Goal: Check status

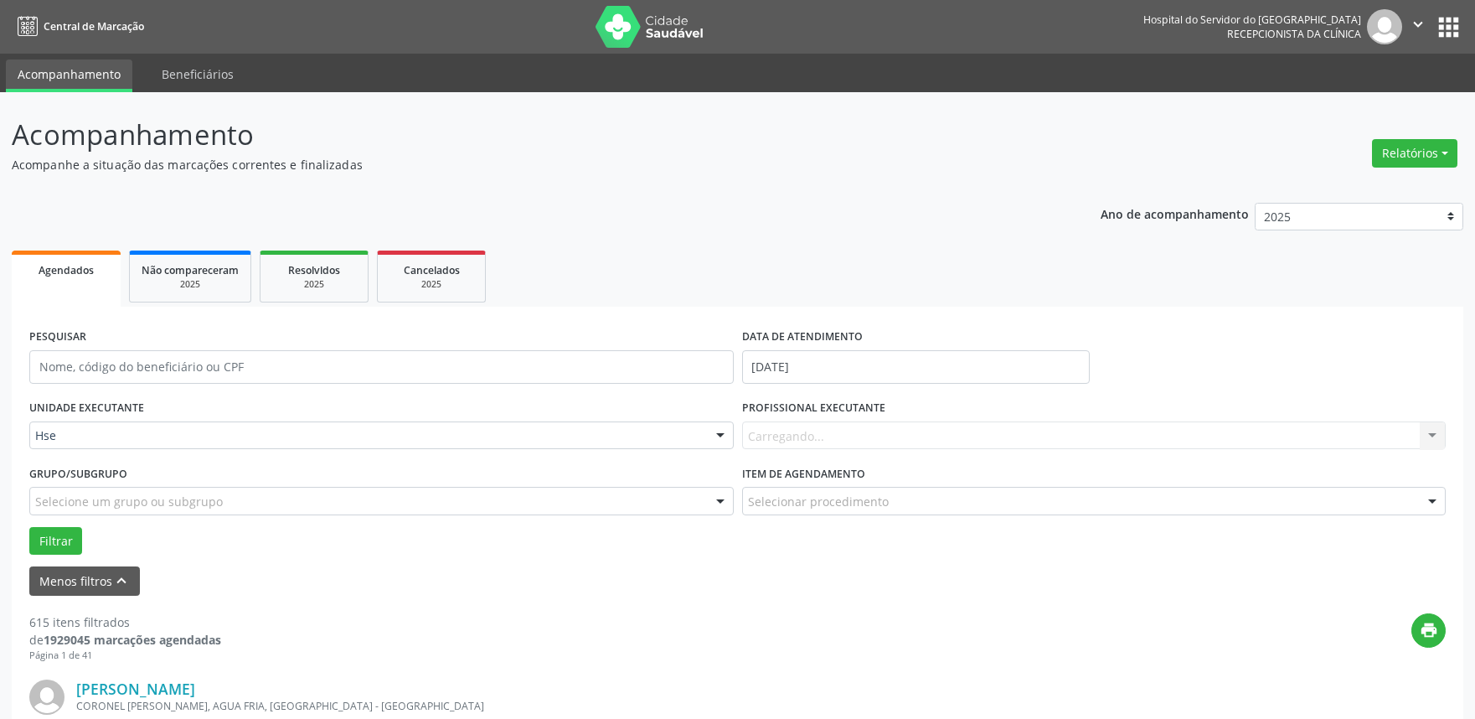
select select "8"
click at [119, 589] on icon "keyboard_arrow_up" at bounding box center [121, 580] width 18 height 18
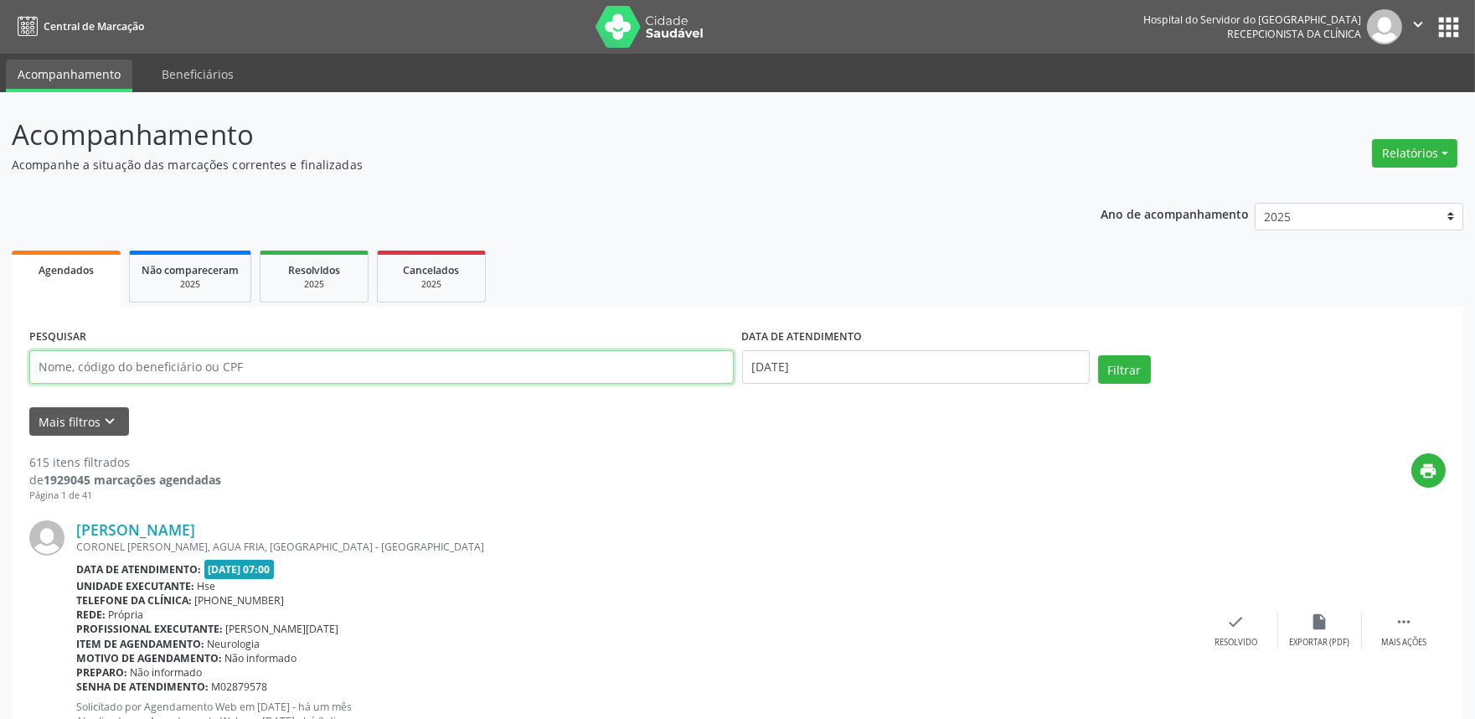
click at [170, 378] on input "text" at bounding box center [381, 367] width 704 height 34
drag, startPoint x: 852, startPoint y: 355, endPoint x: 850, endPoint y: 364, distance: 9.4
click at [851, 358] on input "[DATE]" at bounding box center [916, 367] width 348 height 34
click at [850, 364] on input "[DATE]" at bounding box center [916, 367] width 348 height 34
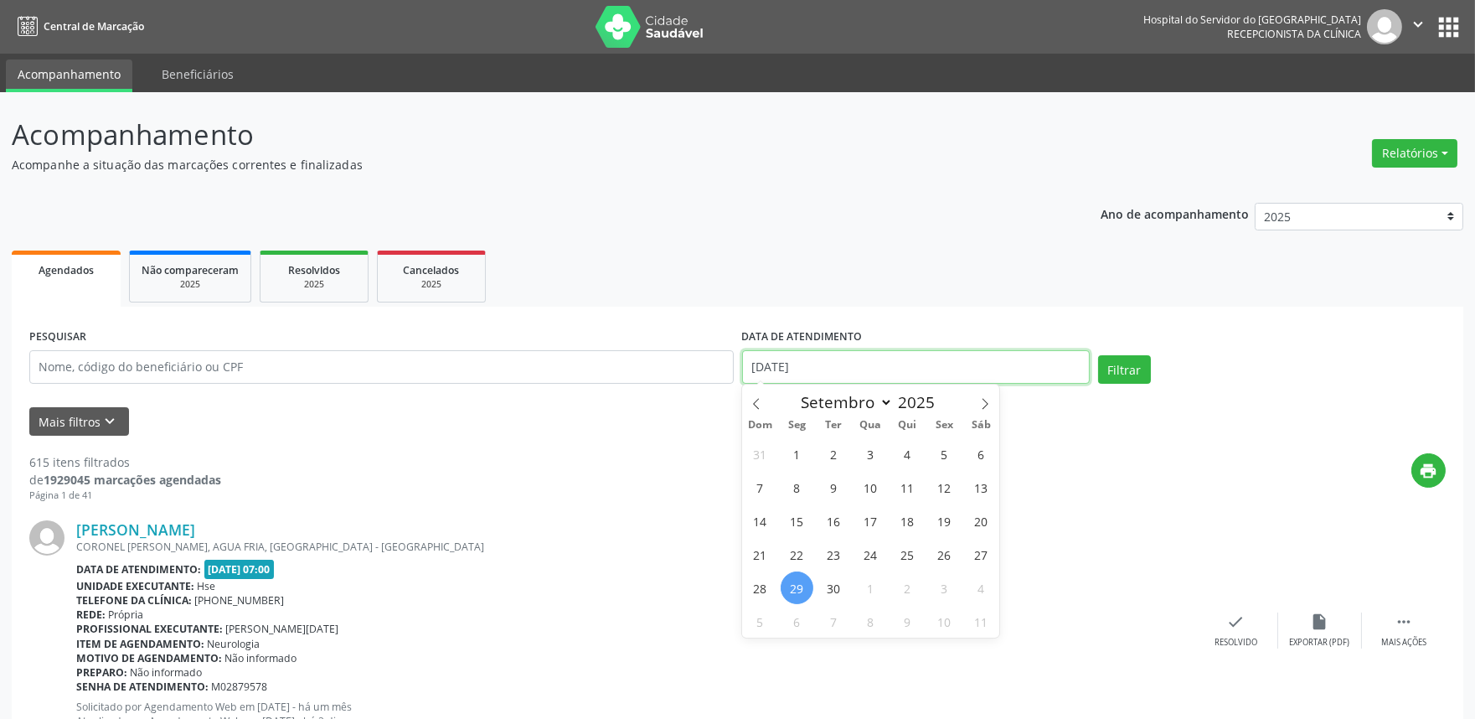
click at [850, 361] on input "[DATE]" at bounding box center [916, 367] width 348 height 34
click at [664, 361] on input "text" at bounding box center [381, 367] width 704 height 34
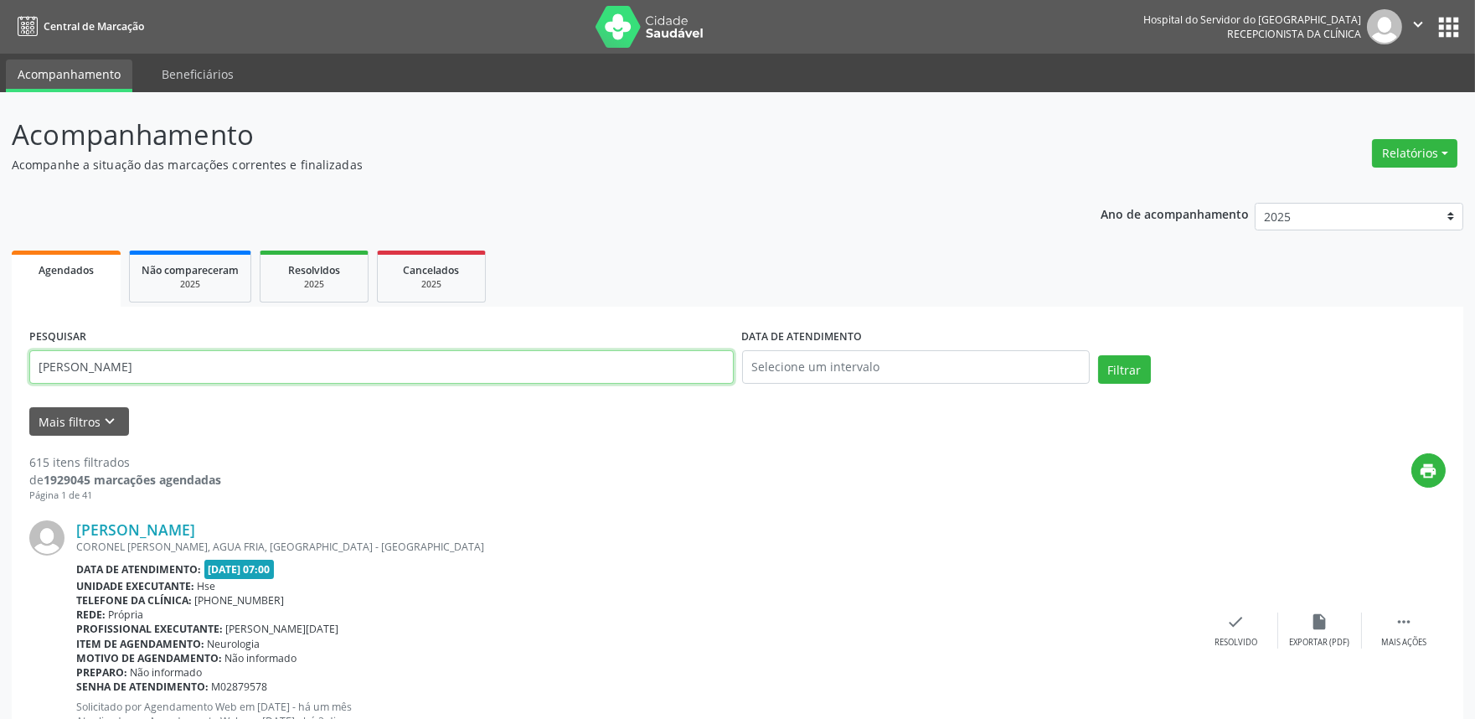
type input "[PERSON_NAME]"
click at [1098, 355] on button "Filtrar" at bounding box center [1124, 369] width 53 height 28
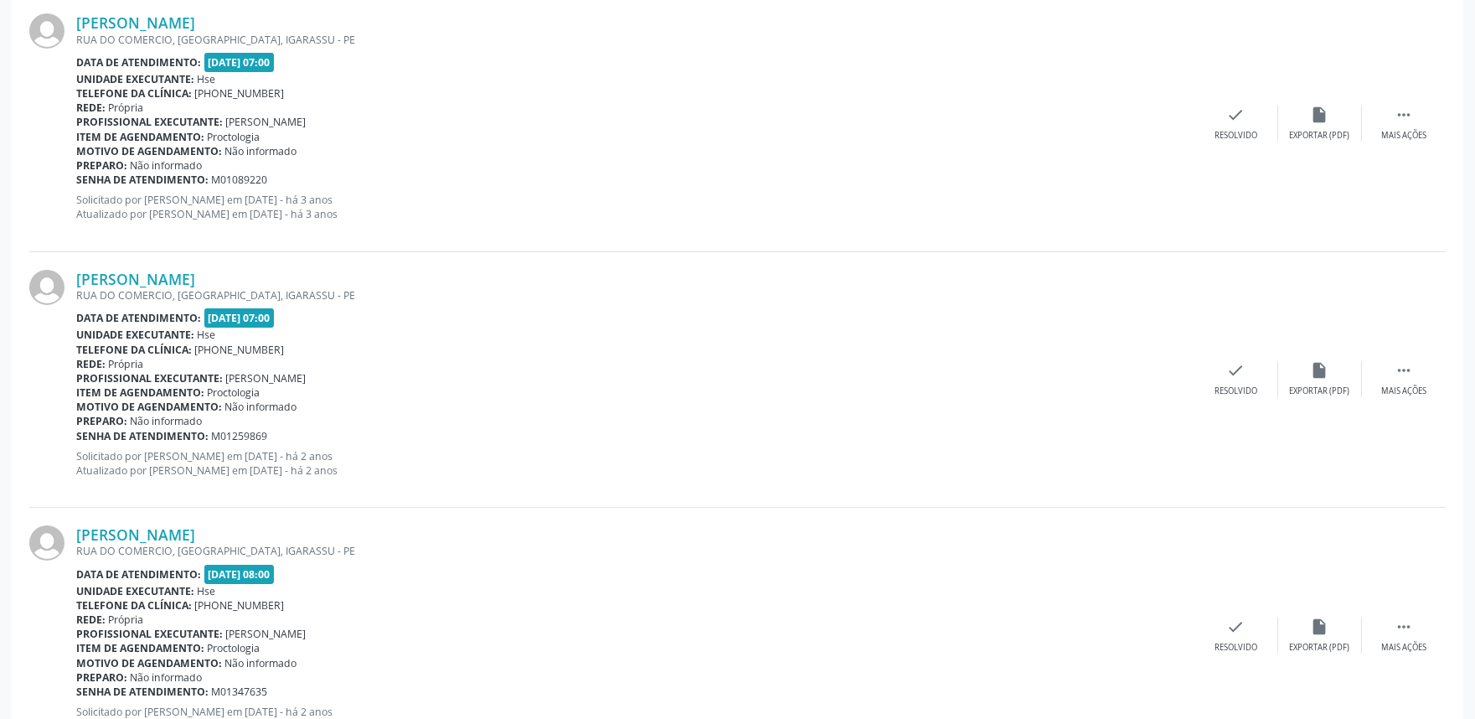
scroll to position [579, 0]
